Goal: Task Accomplishment & Management: Complete application form

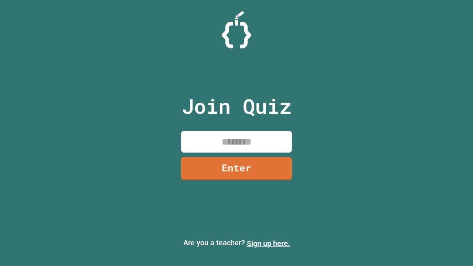
click at [268, 244] on link "Sign up here." at bounding box center [268, 243] width 43 height 9
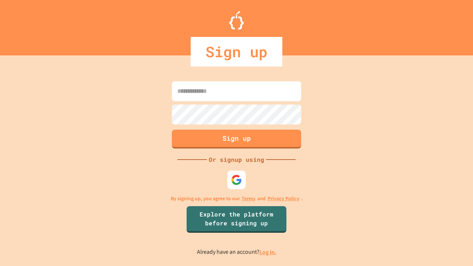
click at [268, 252] on link "Log in." at bounding box center [268, 252] width 17 height 8
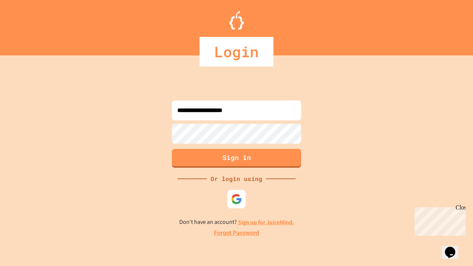
type input "**********"
